Goal: Complete application form: Complete application form

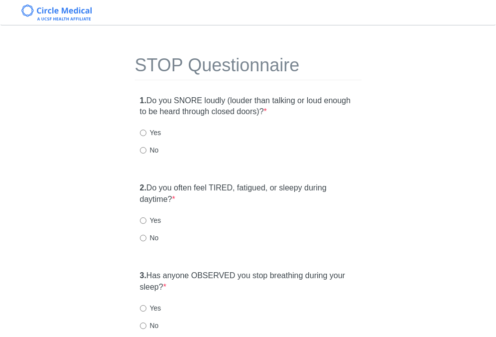
click at [156, 131] on label "Yes" at bounding box center [150, 132] width 21 height 10
click at [146, 131] on input "Yes" at bounding box center [143, 132] width 6 height 6
radio input "true"
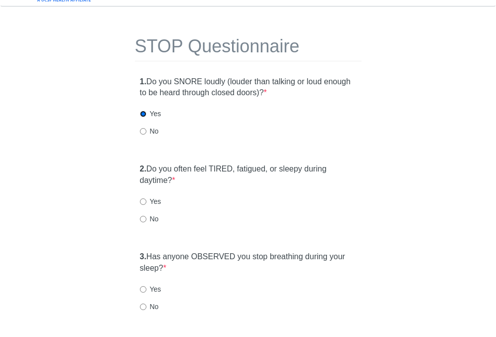
scroll to position [20, 0]
click at [150, 201] on label "Yes" at bounding box center [150, 200] width 21 height 10
click at [146, 201] on input "Yes" at bounding box center [143, 200] width 6 height 6
radio input "true"
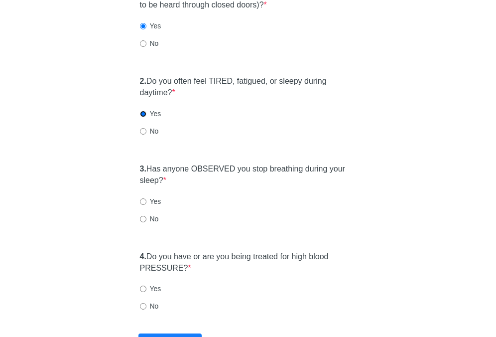
scroll to position [108, 0]
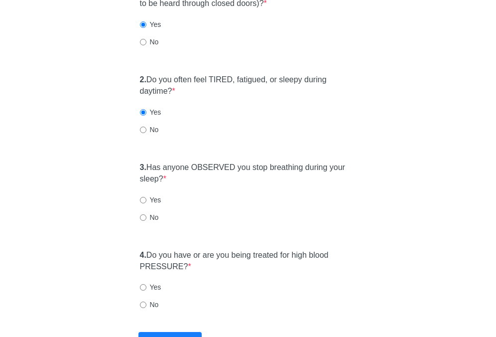
click at [147, 129] on label "No" at bounding box center [149, 129] width 19 height 10
click at [146, 129] on input "No" at bounding box center [143, 129] width 6 height 6
radio input "true"
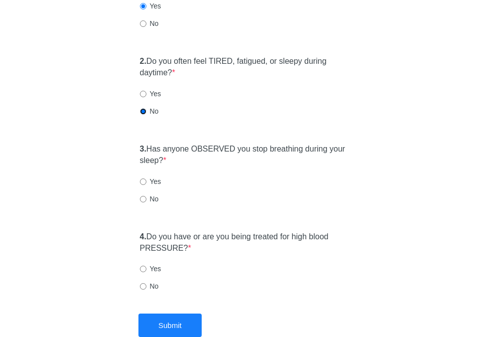
scroll to position [128, 0]
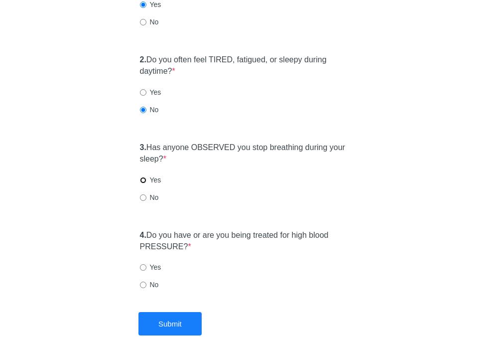
click at [142, 179] on input "Yes" at bounding box center [143, 180] width 6 height 6
radio input "true"
click at [143, 192] on label "No" at bounding box center [149, 197] width 19 height 10
click at [143, 194] on input "No" at bounding box center [143, 197] width 6 height 6
radio input "true"
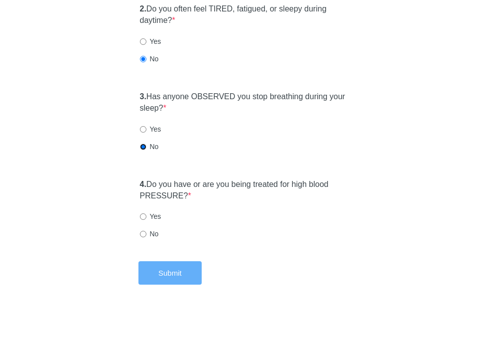
scroll to position [183, 0]
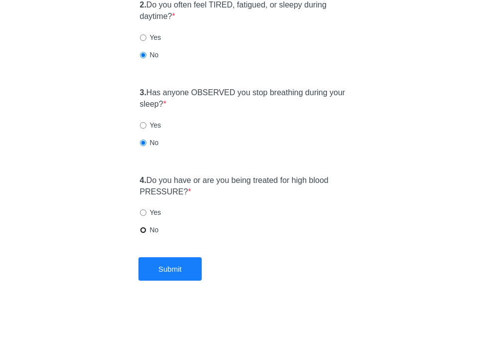
click at [143, 232] on input "No" at bounding box center [143, 230] width 6 height 6
radio input "true"
click at [179, 286] on div "STOP Questionnaire 1. Do you SNORE loudly (louder than talking or loud enough t…" at bounding box center [248, 97] width 496 height 488
click at [179, 272] on button "Submit" at bounding box center [169, 268] width 63 height 23
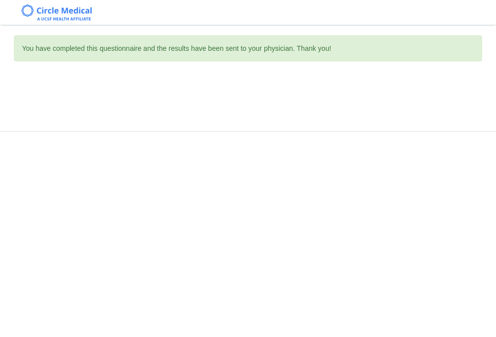
scroll to position [0, 0]
